Goal: Task Accomplishment & Management: Manage account settings

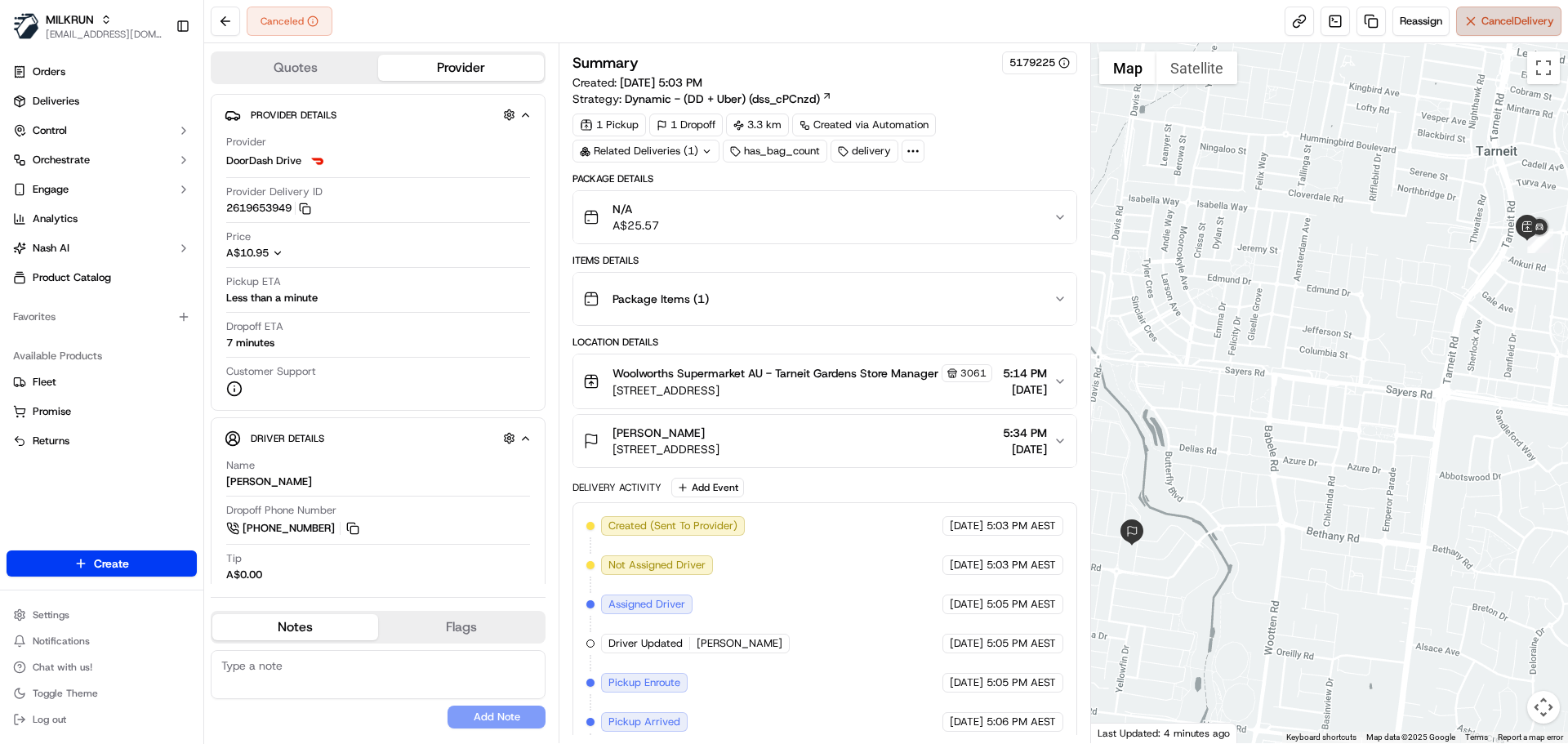
click at [1488, 22] on span "Cancel Delivery" at bounding box center [1518, 21] width 73 height 14
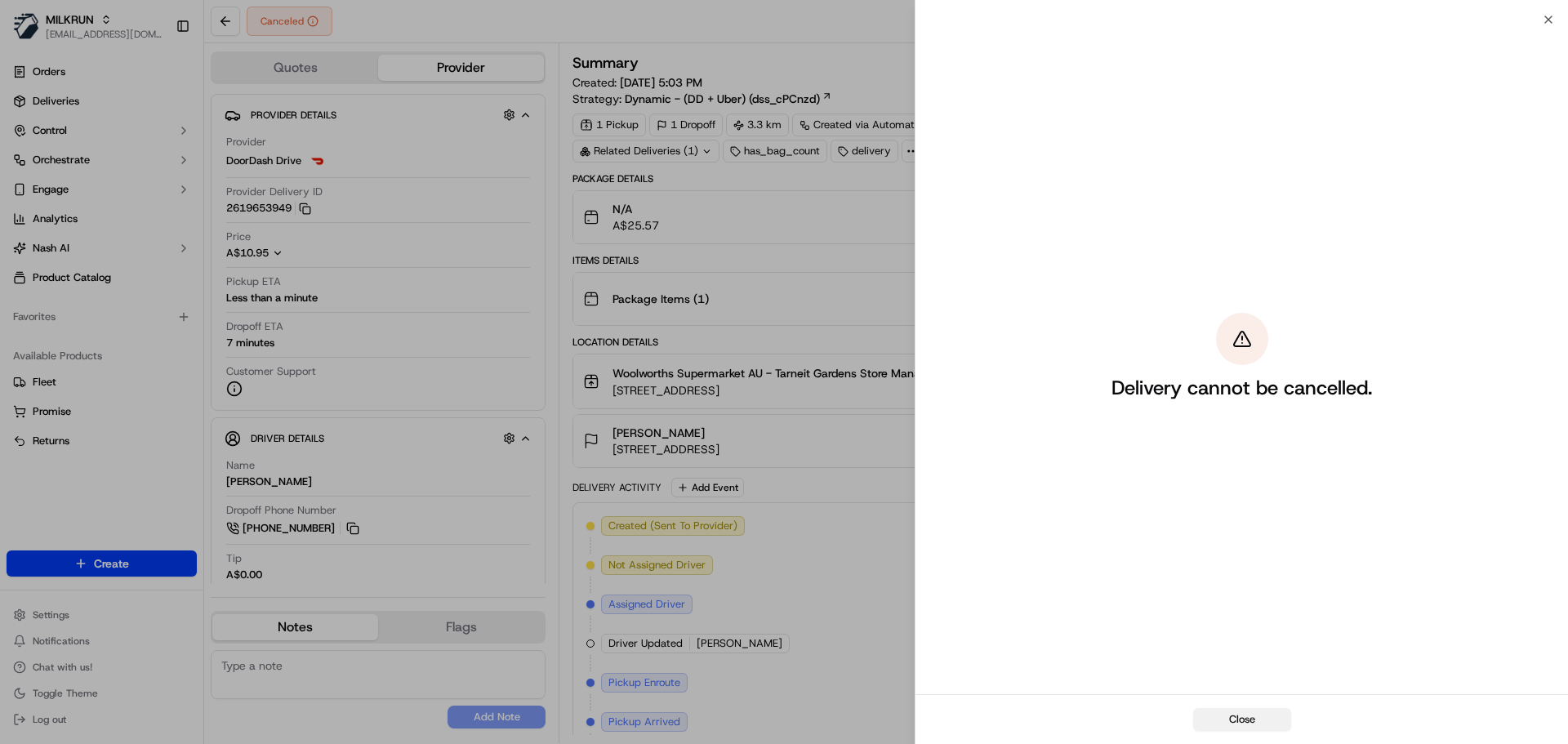
click at [1232, 721] on button "Close" at bounding box center [1242, 719] width 98 height 22
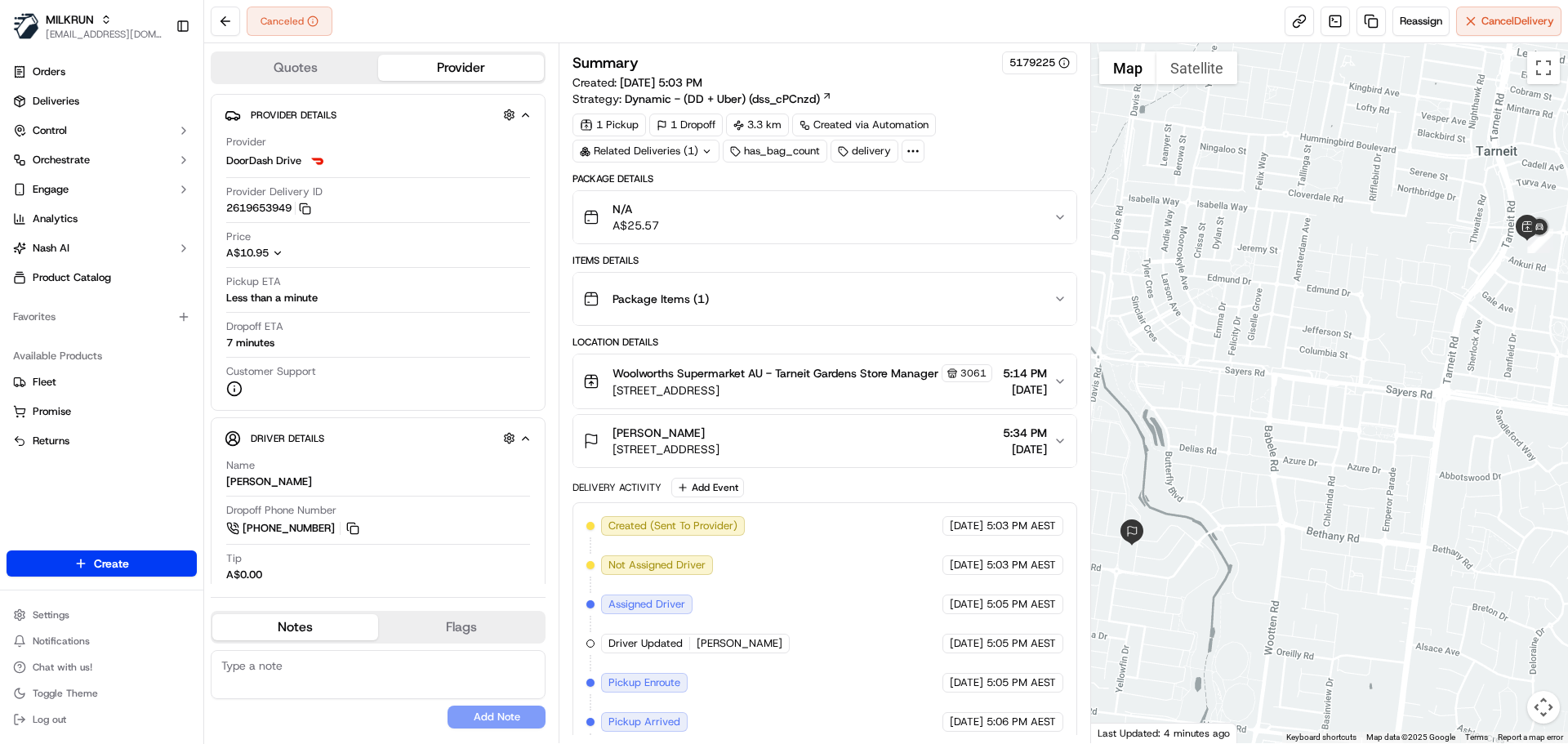
scroll to position [103, 0]
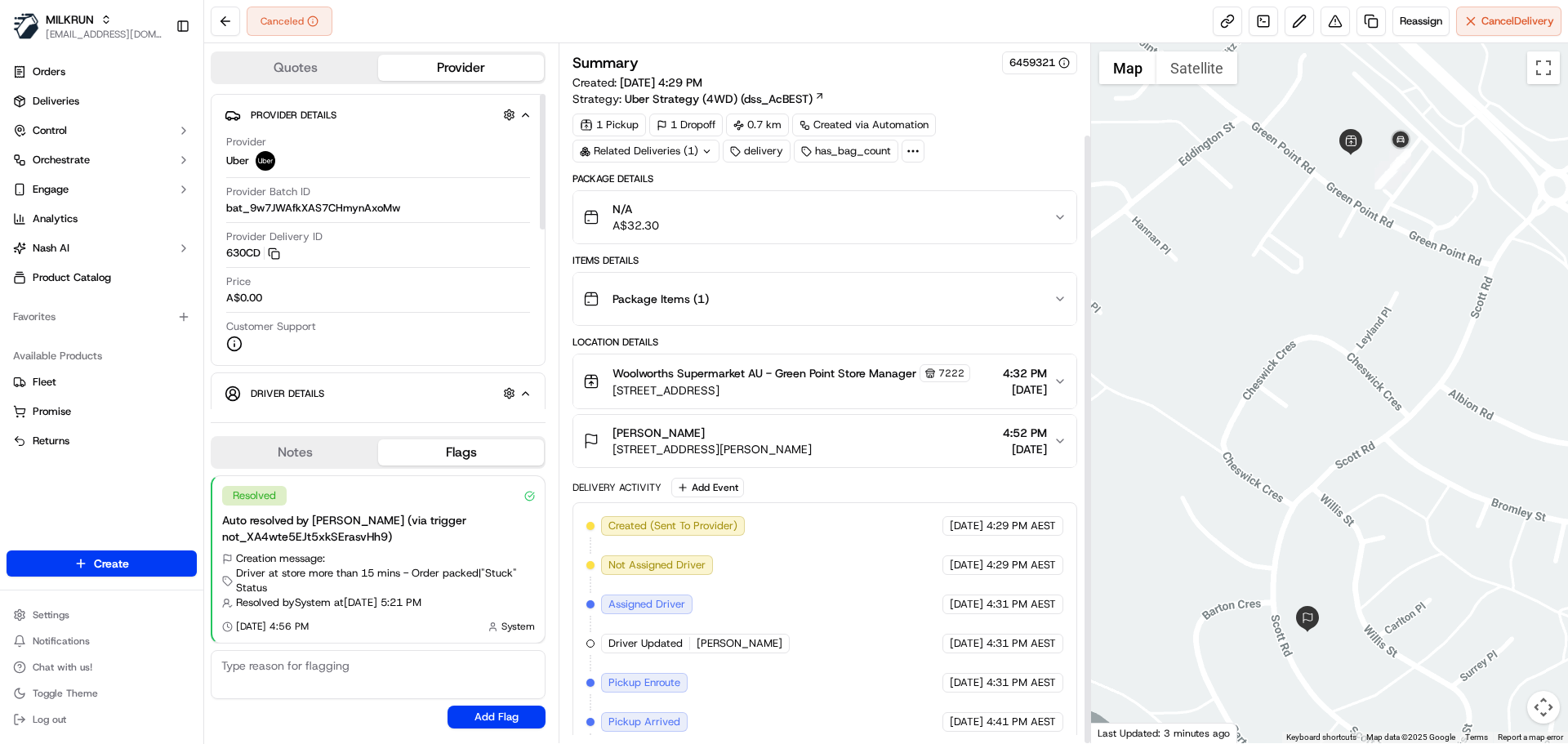
scroll to position [103, 0]
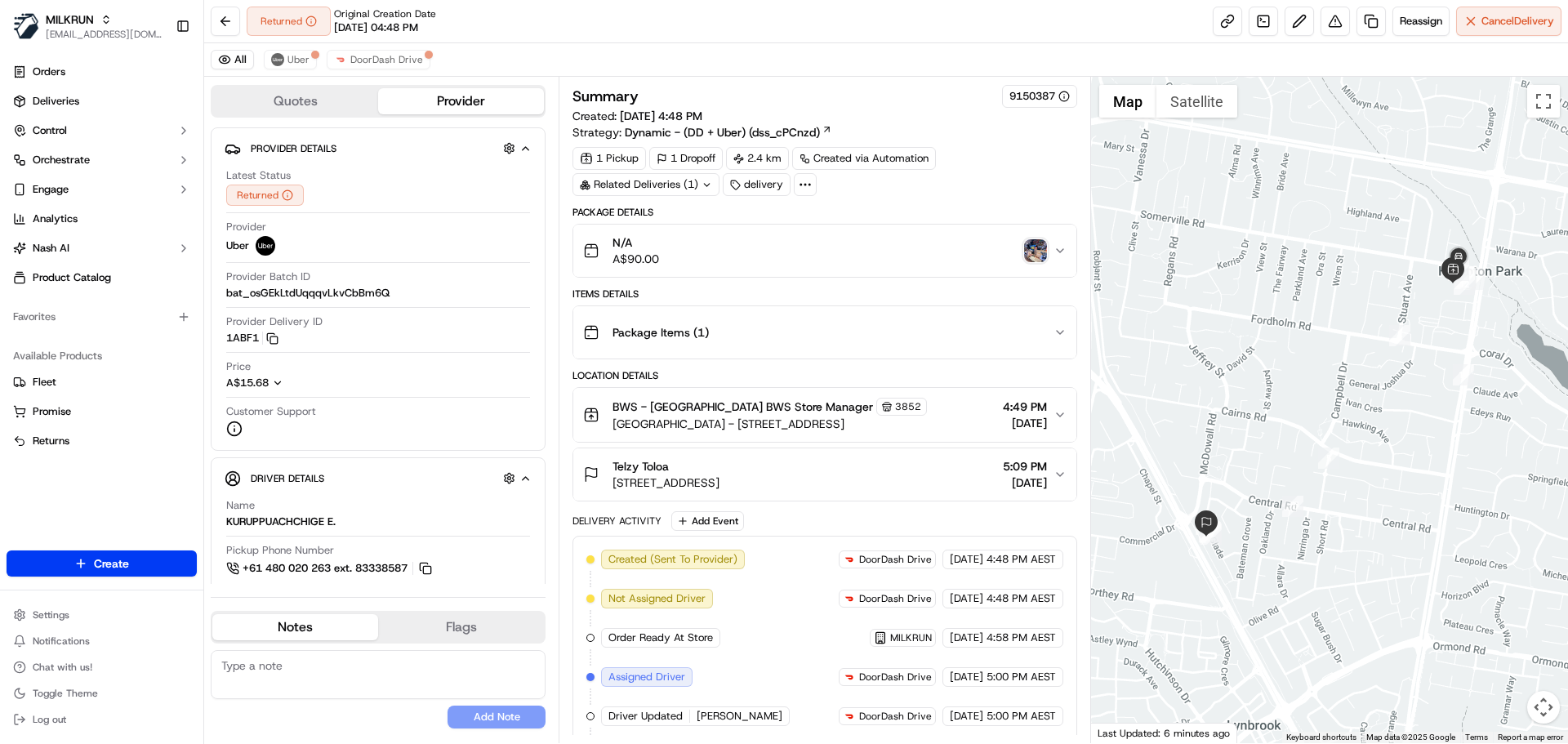
click at [1039, 242] on img "button" at bounding box center [1035, 250] width 22 height 22
